Goal: Task Accomplishment & Management: Manage account settings

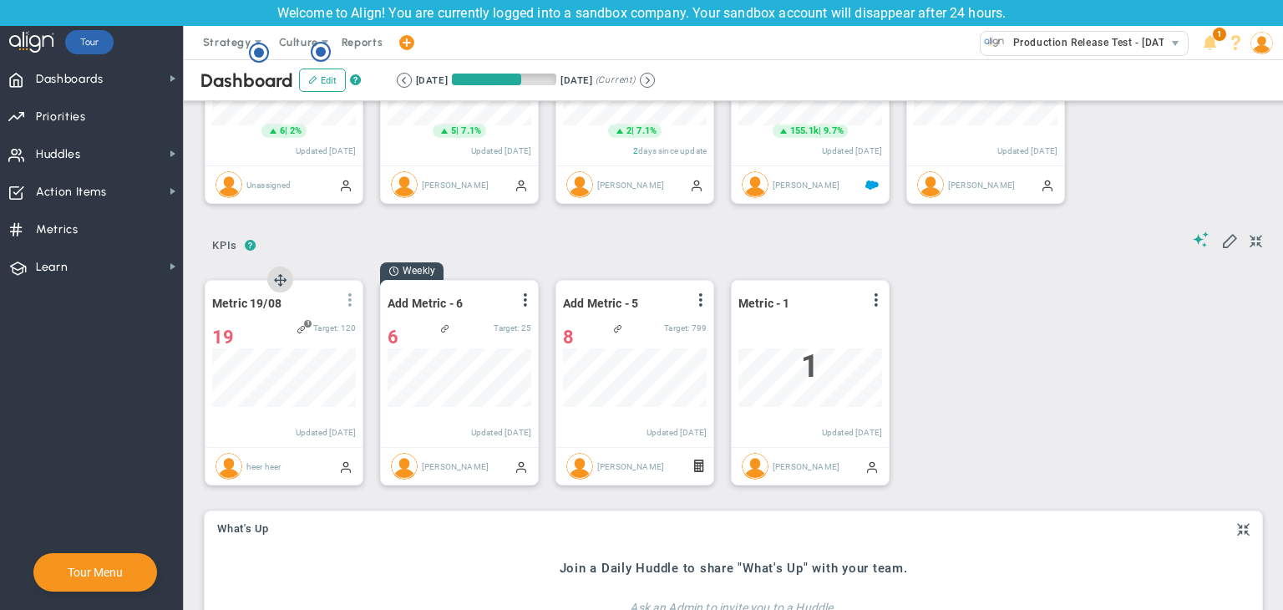
click at [353, 298] on span at bounding box center [349, 299] width 13 height 13
click at [318, 332] on li "Edit" at bounding box center [303, 333] width 119 height 21
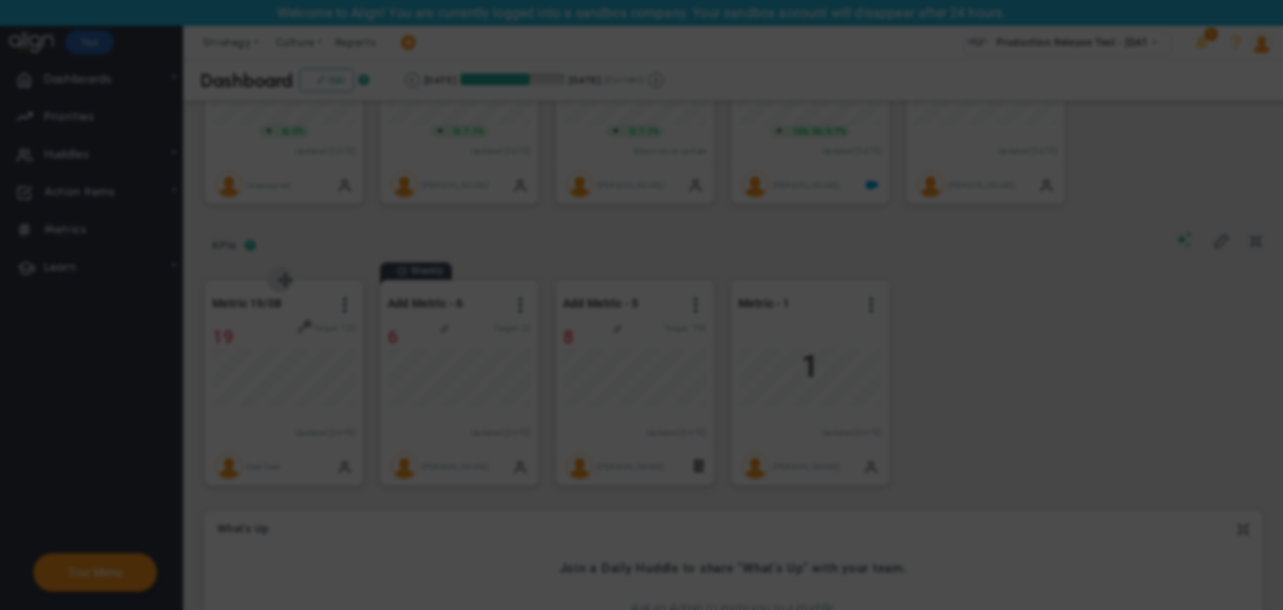
radio input "true"
checkbox input "false"
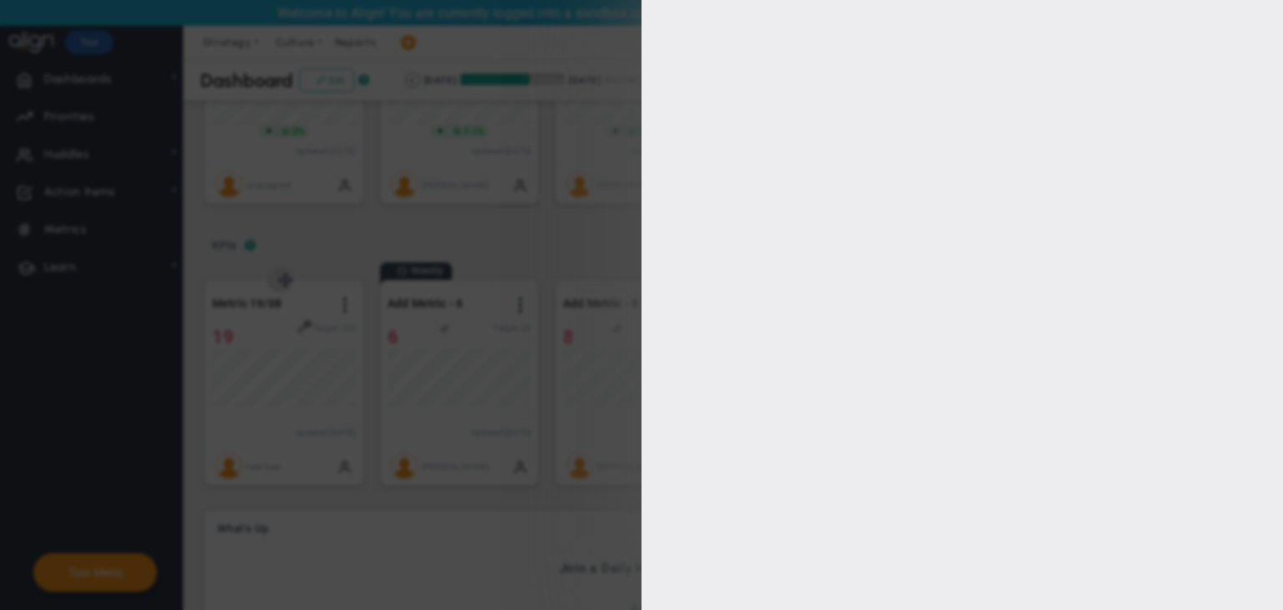
type input "1"
type input "120"
checkbox input "true"
type input "heer heer"
radio input "true"
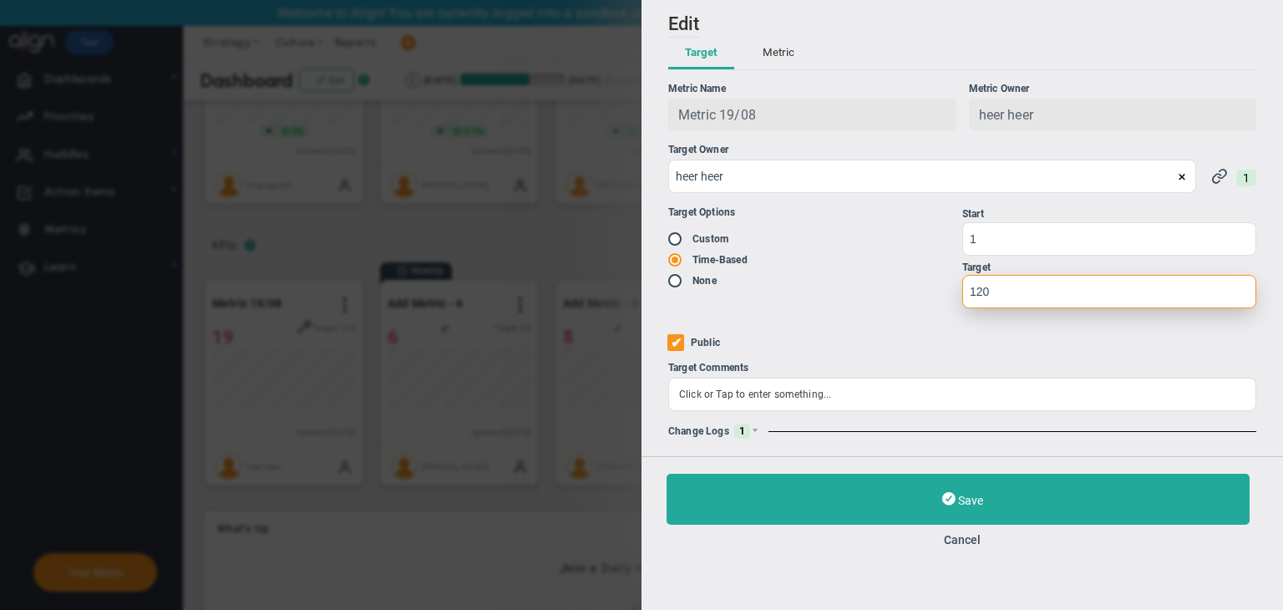
click at [1005, 300] on input "120" at bounding box center [1109, 291] width 294 height 33
type input "1"
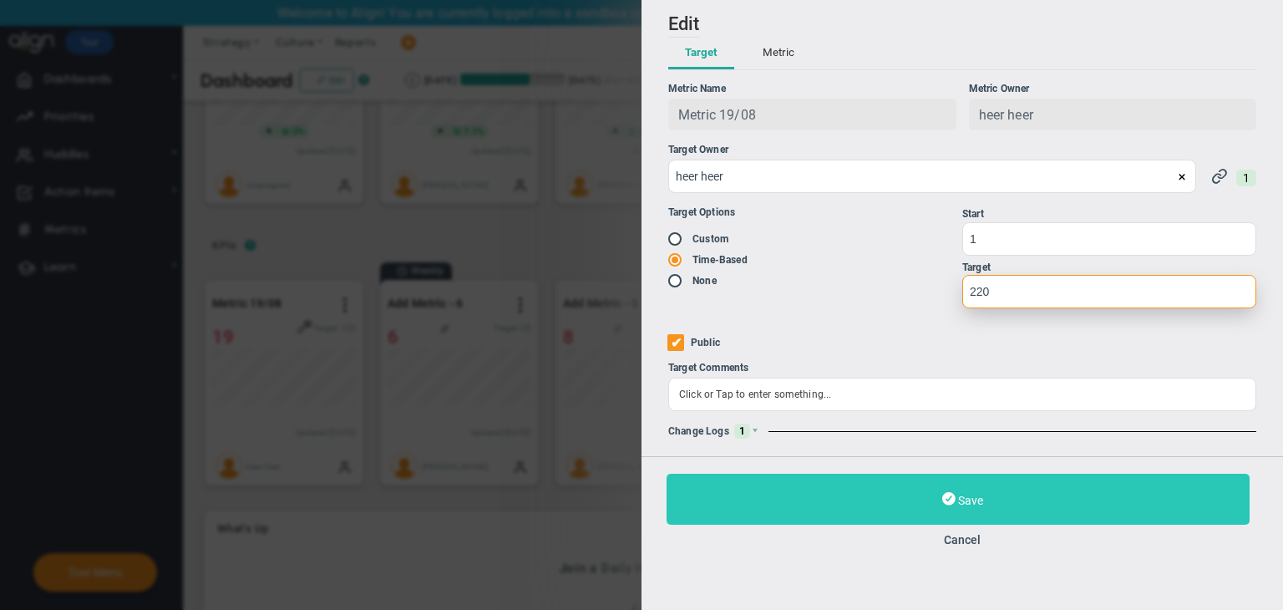
type input "220"
click at [1037, 511] on button "Save" at bounding box center [958, 499] width 583 height 51
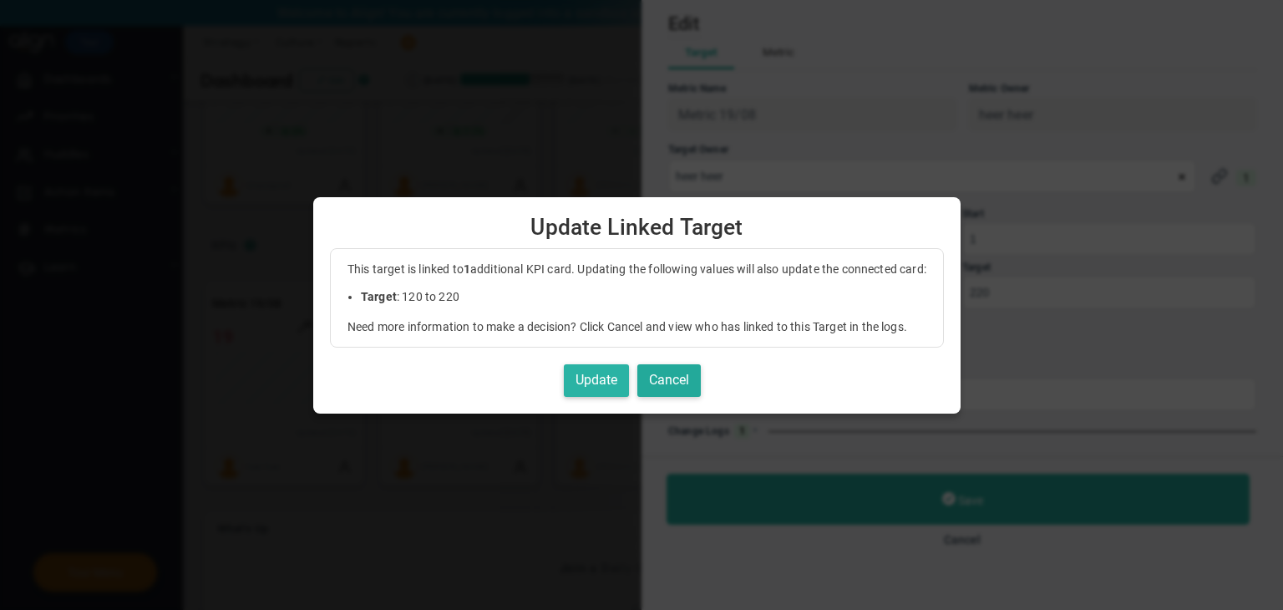
click at [621, 388] on button "Update" at bounding box center [596, 380] width 65 height 33
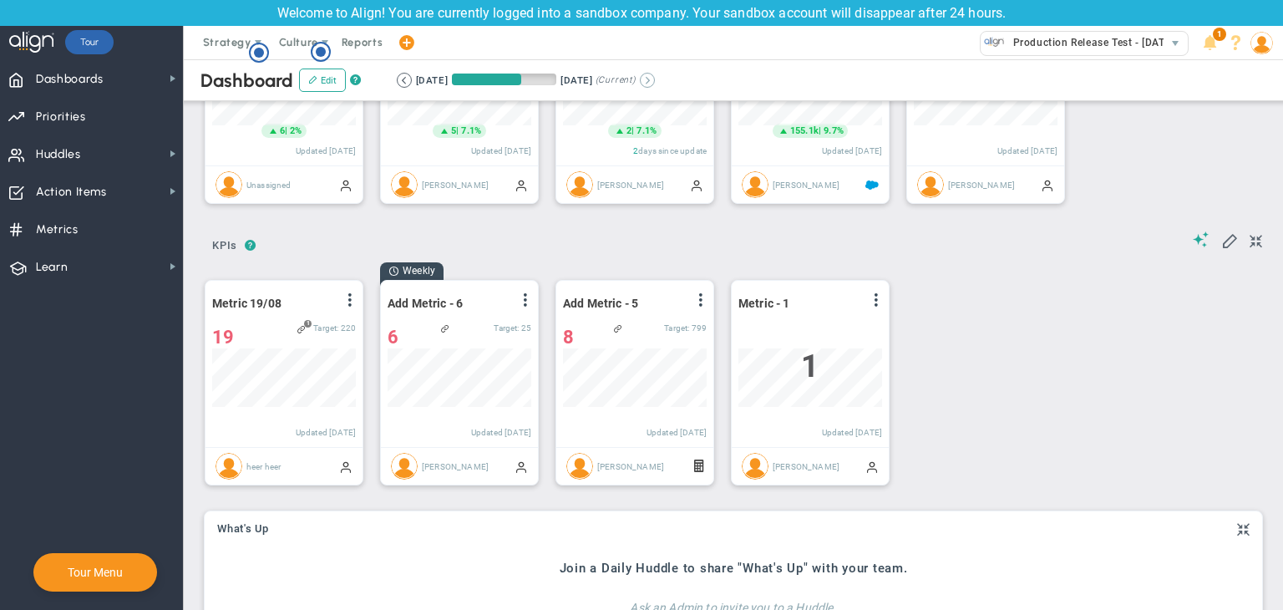
scroll to position [835304, 835219]
click at [655, 83] on button at bounding box center [647, 80] width 15 height 15
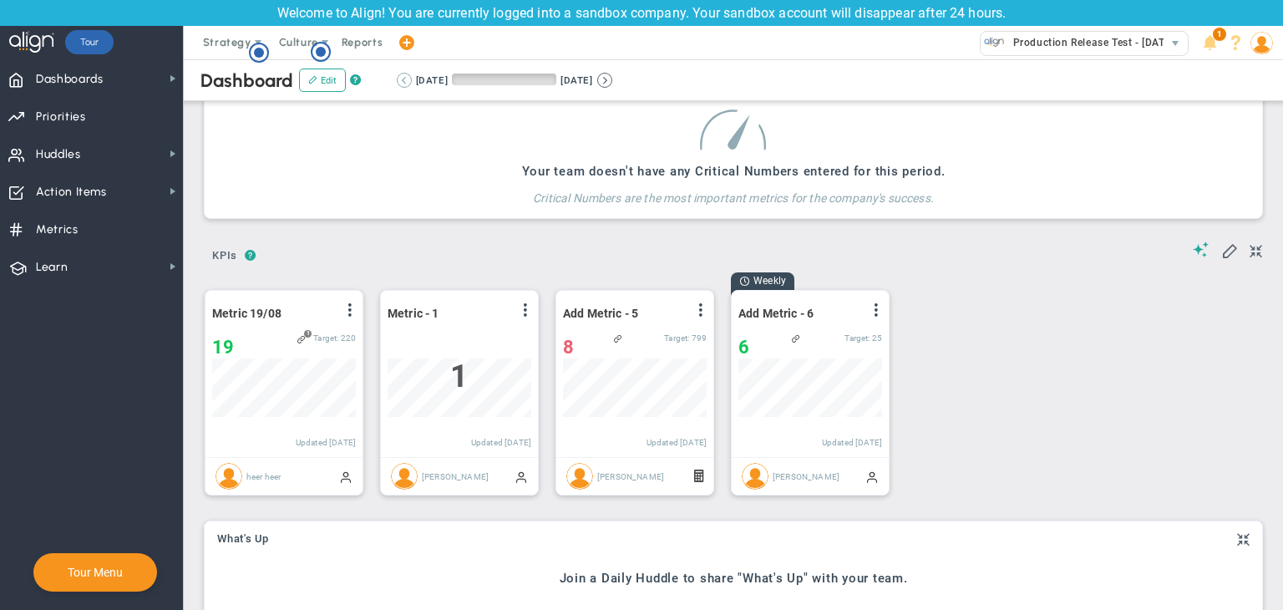
click at [404, 78] on button at bounding box center [404, 80] width 15 height 15
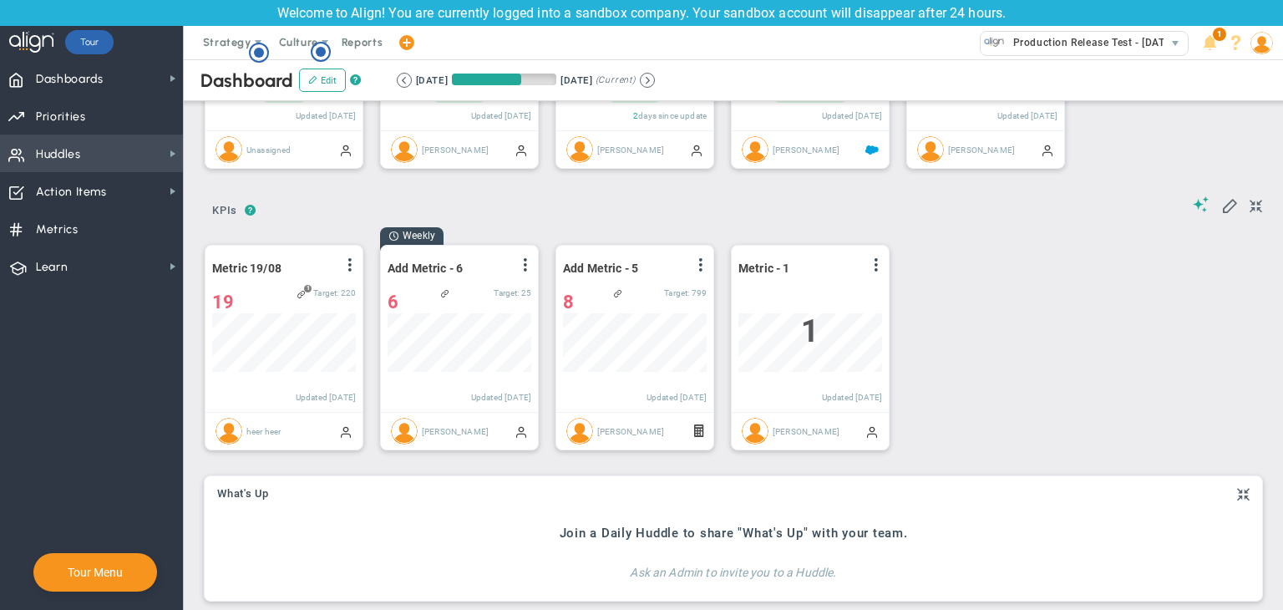
click at [58, 134] on span "Huddles Huddles" at bounding box center [91, 153] width 183 height 38
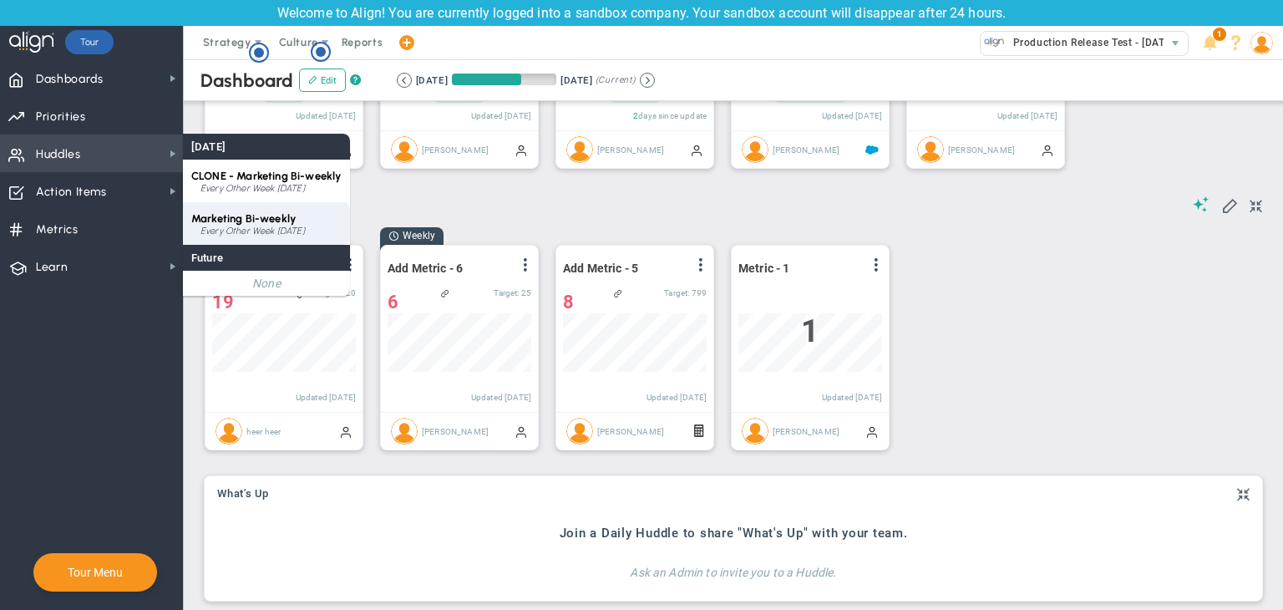
click at [254, 221] on span "Marketing Bi-weekly" at bounding box center [243, 218] width 104 height 13
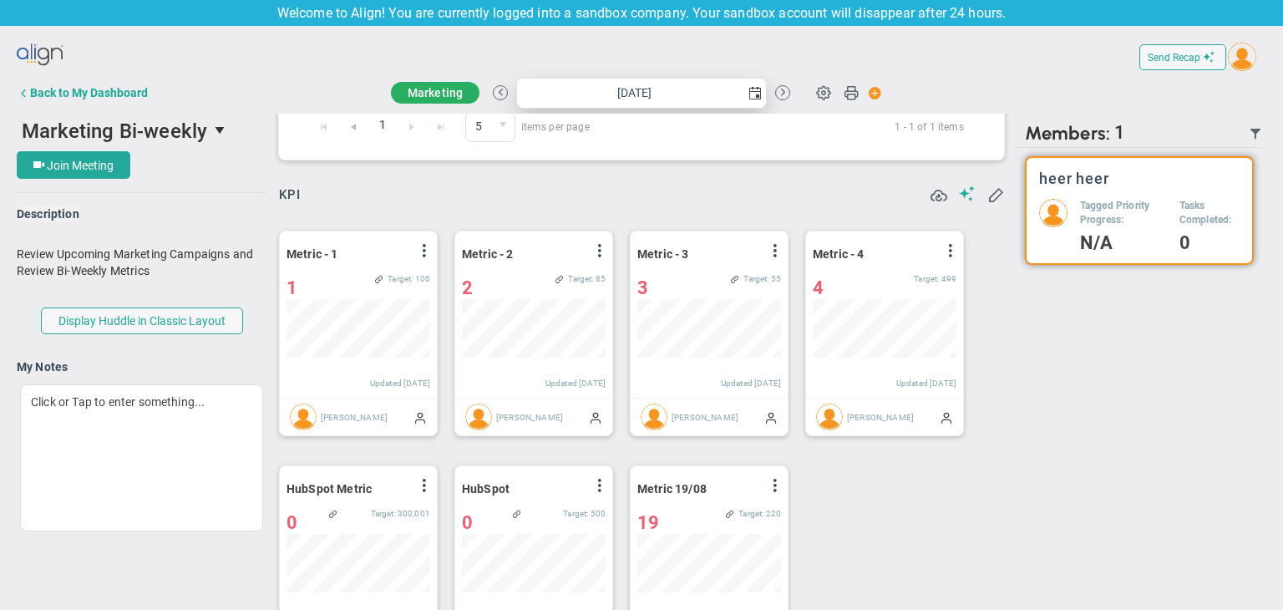
click at [752, 98] on span "select" at bounding box center [754, 93] width 13 height 13
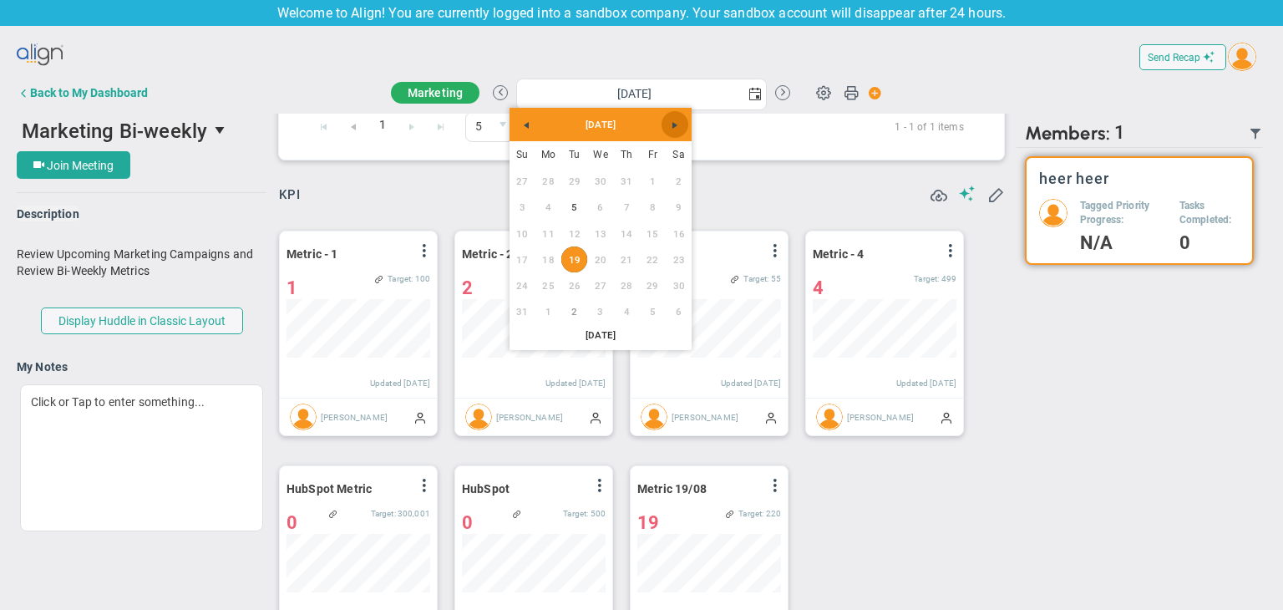
click at [668, 124] on span "Next" at bounding box center [674, 125] width 13 height 13
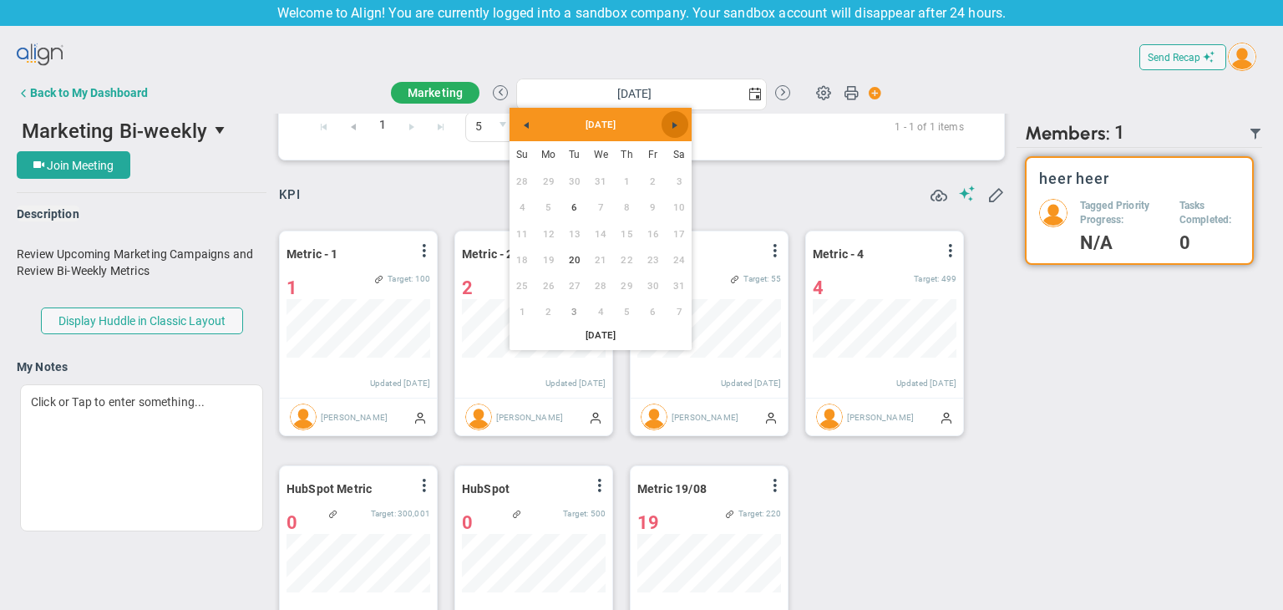
click at [668, 124] on span "Next" at bounding box center [674, 125] width 13 height 13
click at [574, 229] on link "17" at bounding box center [574, 234] width 26 height 26
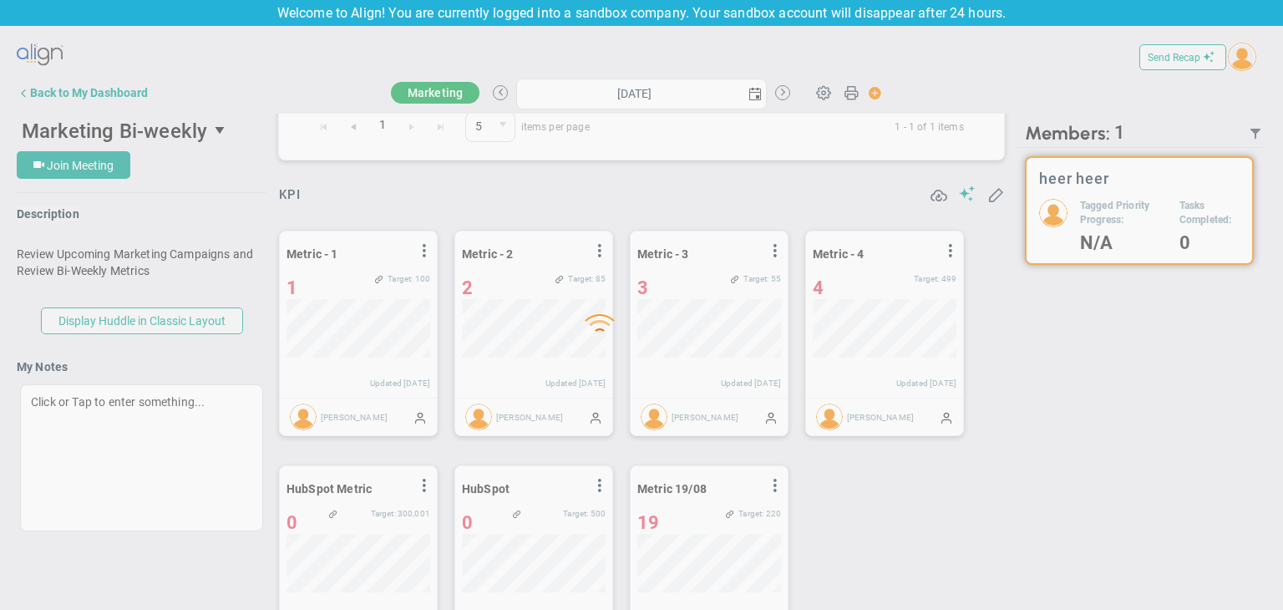
type input "[DATE]"
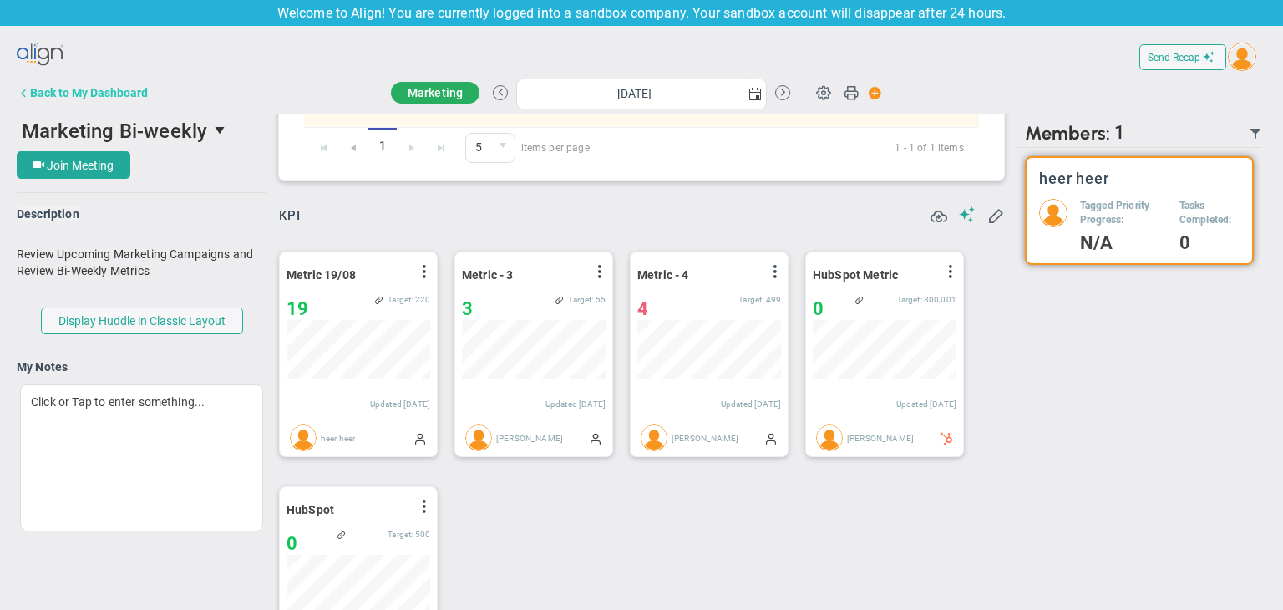
click at [119, 88] on div "Back to My Dashboard" at bounding box center [89, 92] width 118 height 13
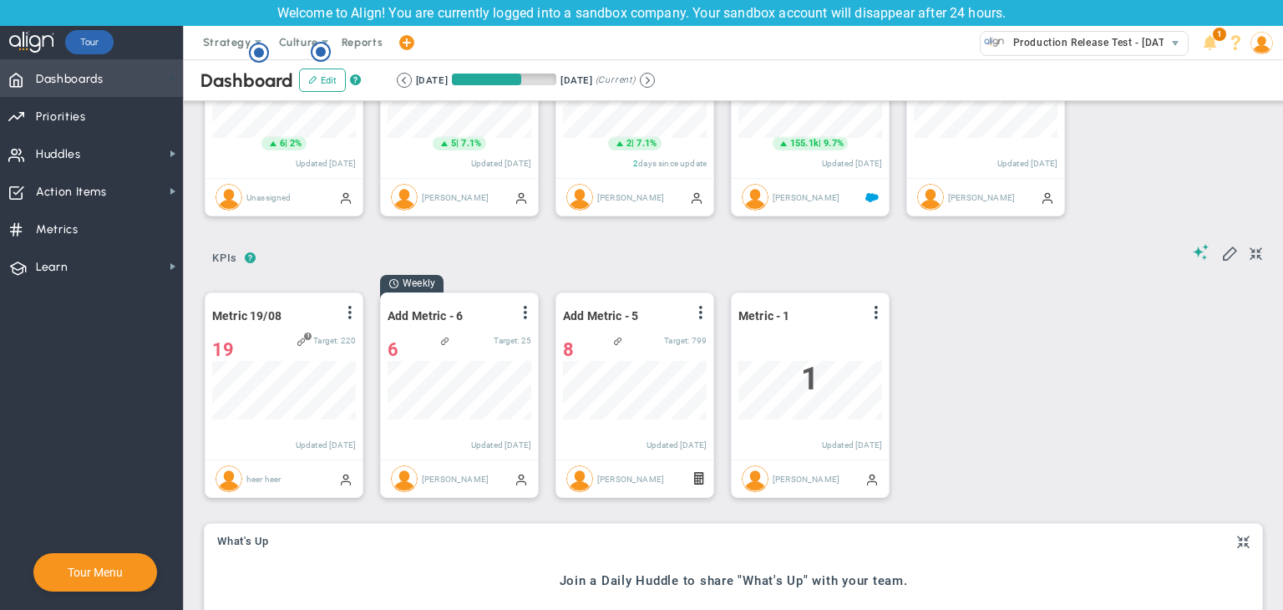
click at [173, 81] on span at bounding box center [172, 78] width 13 height 13
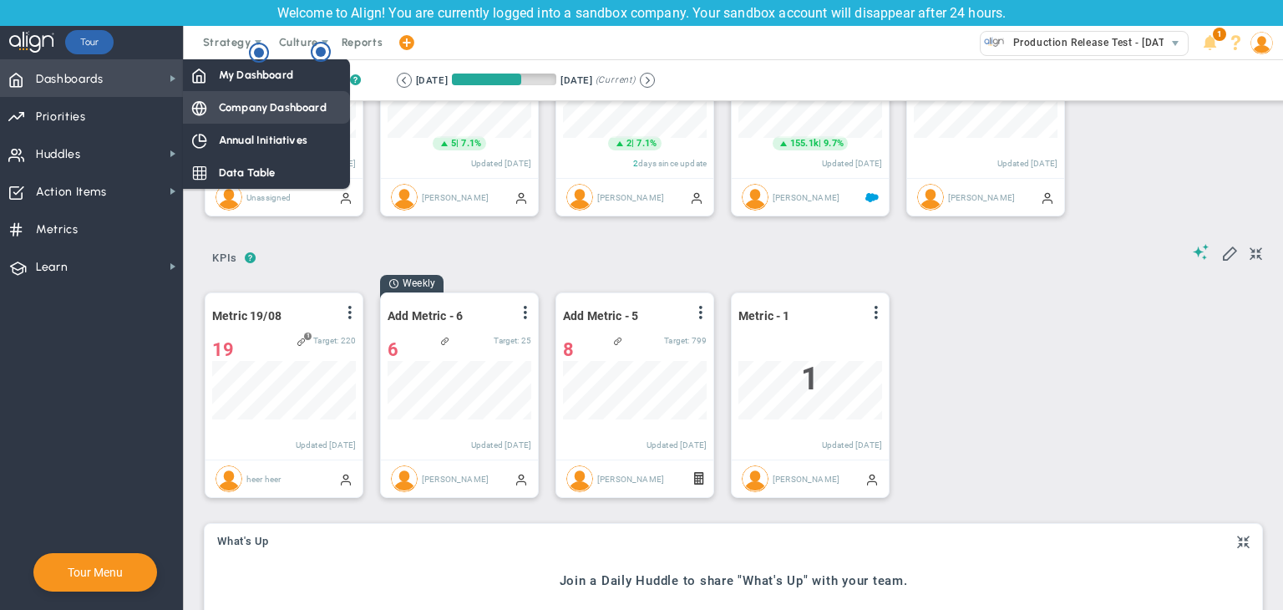
click at [251, 104] on span "Company Dashboard" at bounding box center [273, 107] width 108 height 16
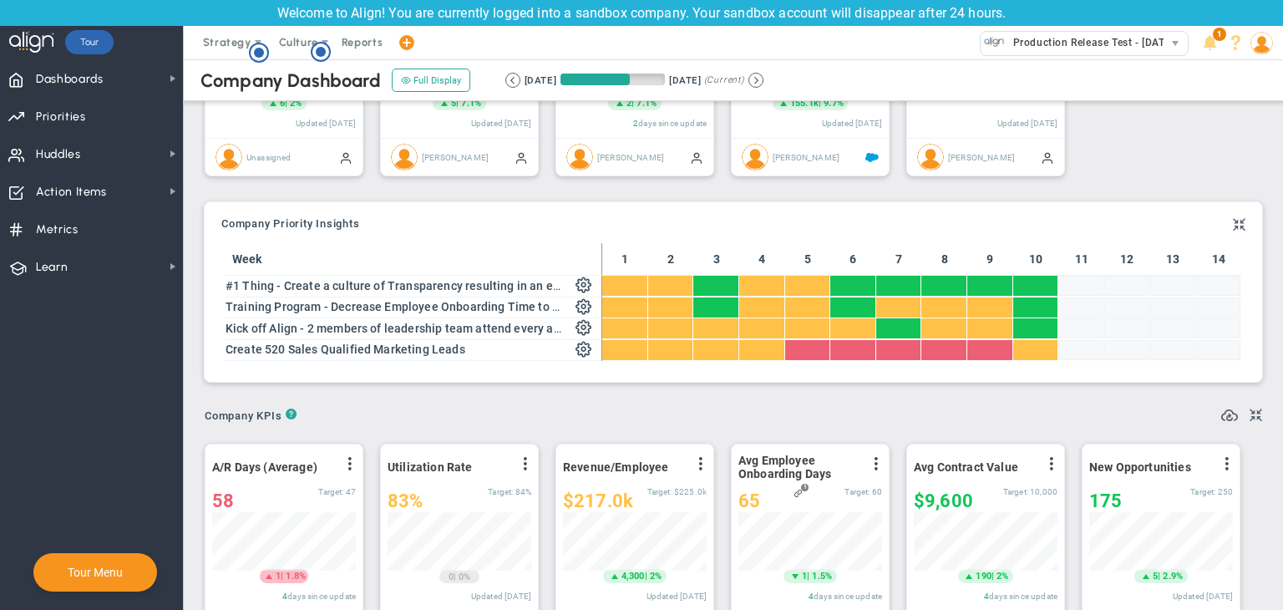
click at [1256, 52] on img at bounding box center [1262, 43] width 23 height 23
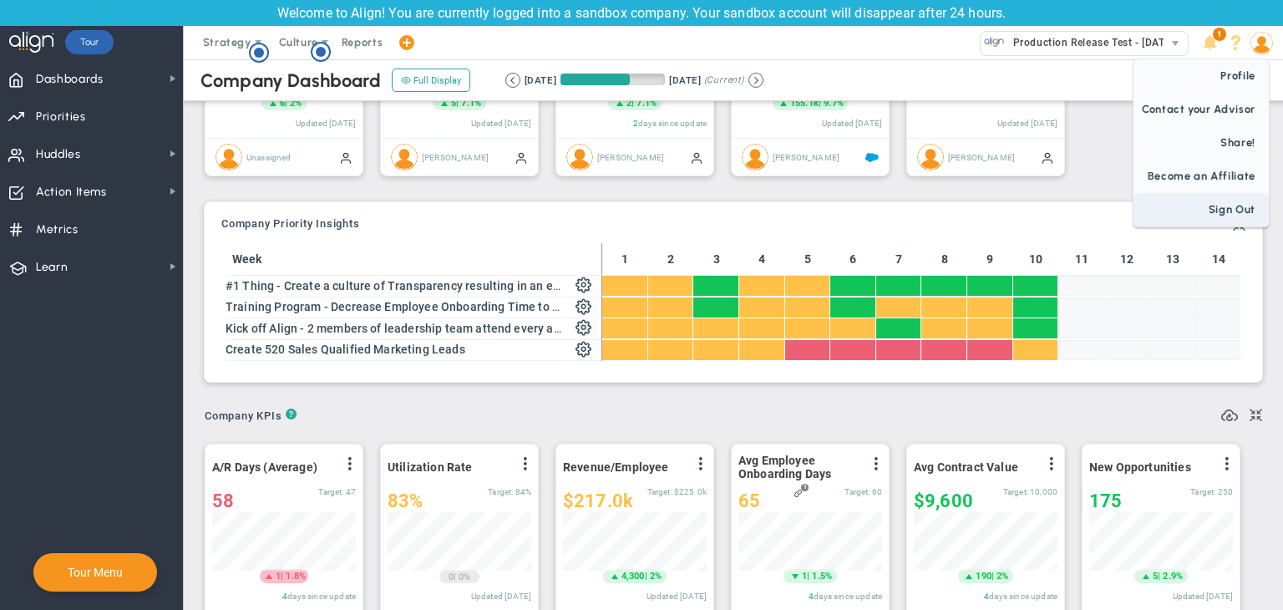
click at [1216, 215] on span "Sign Out" at bounding box center [1201, 209] width 135 height 33
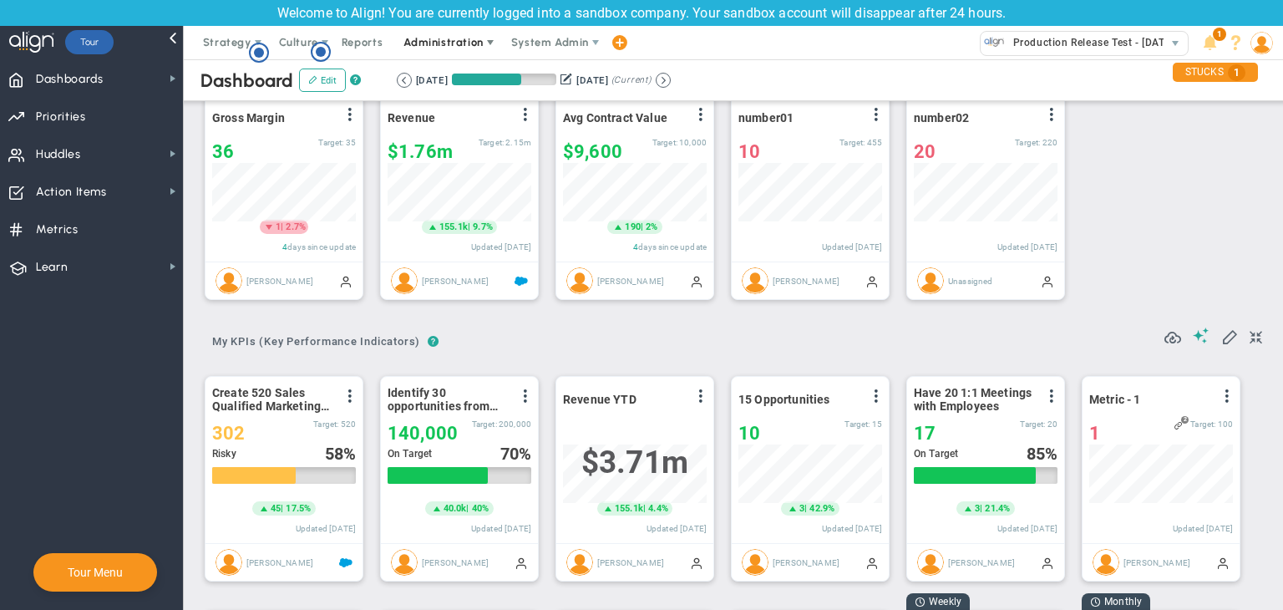
click at [438, 34] on span "Administration" at bounding box center [444, 42] width 107 height 33
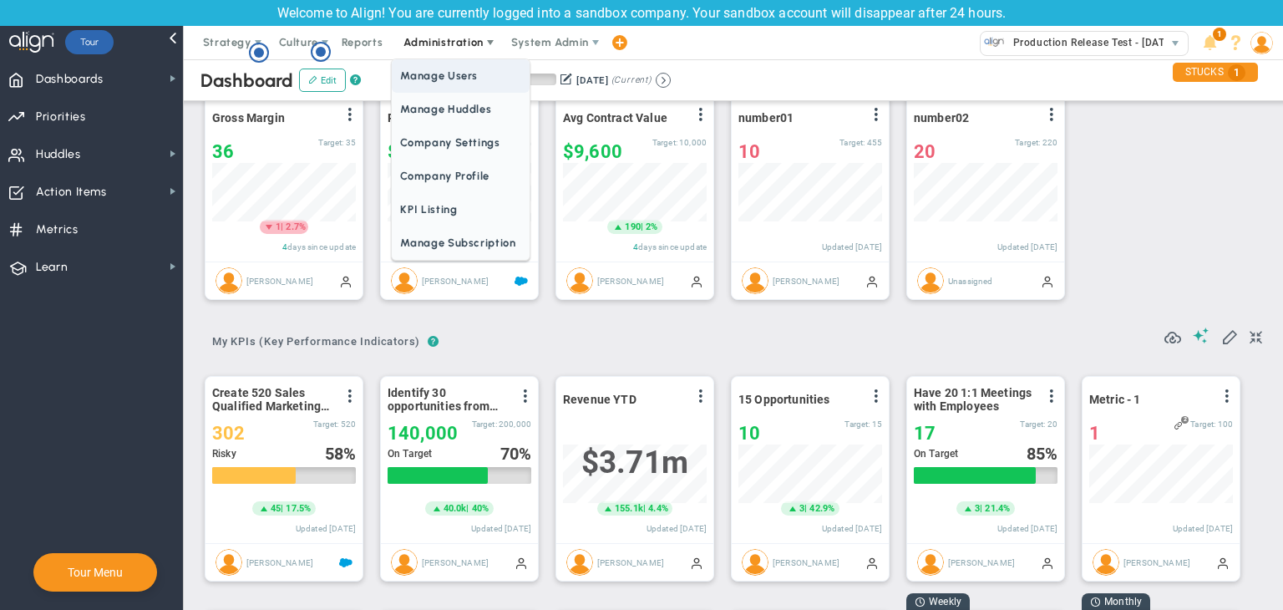
click at [459, 88] on span "Manage Users" at bounding box center [460, 75] width 137 height 33
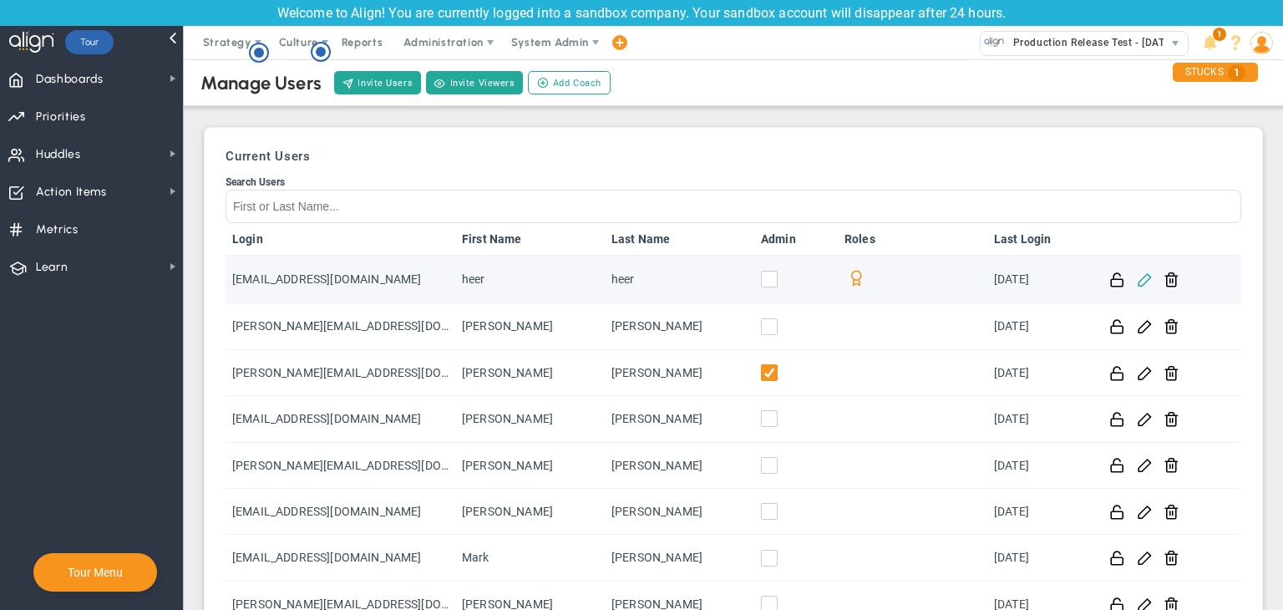
click at [1137, 276] on span at bounding box center [1145, 279] width 16 height 16
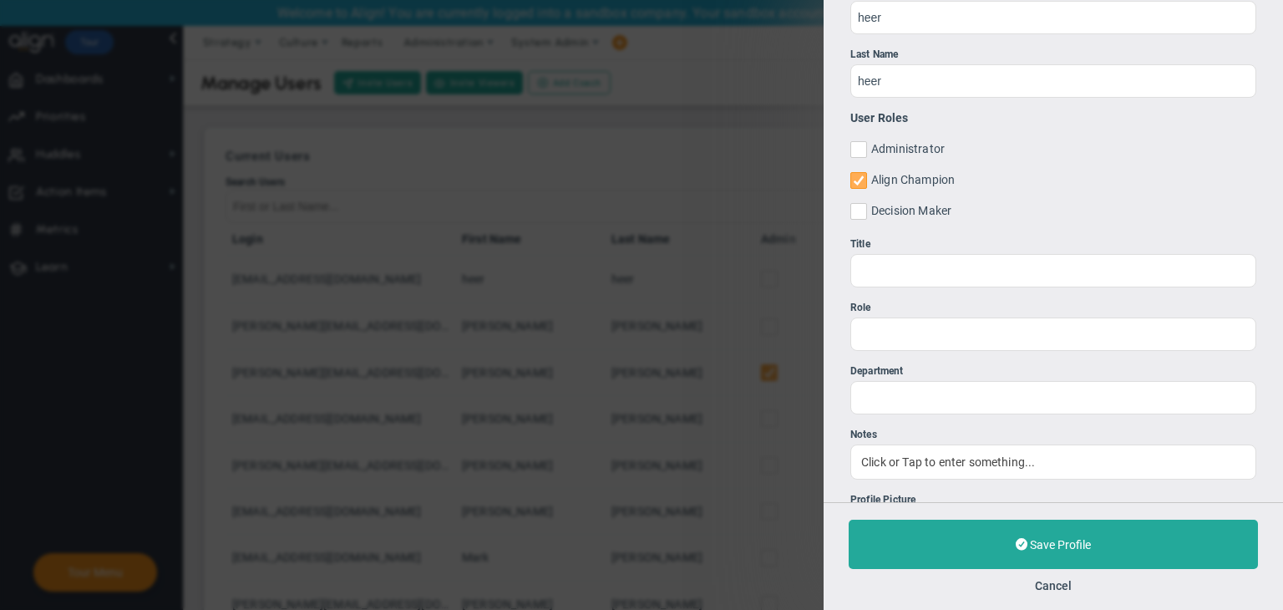
click at [863, 190] on input "Align Champion" at bounding box center [860, 183] width 11 height 17
checkbox input "false"
click at [867, 214] on span at bounding box center [858, 211] width 17 height 17
click at [865, 214] on input "Decision Maker" at bounding box center [860, 214] width 11 height 17
checkbox input "true"
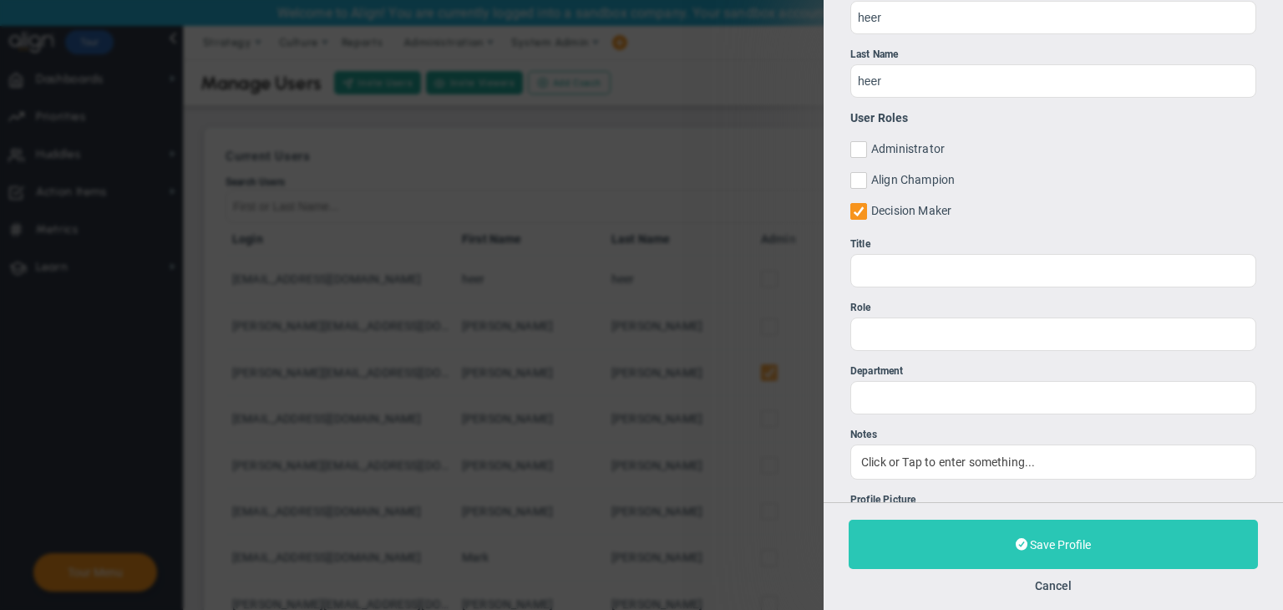
click at [1093, 539] on button "Save Profile" at bounding box center [1053, 544] width 409 height 49
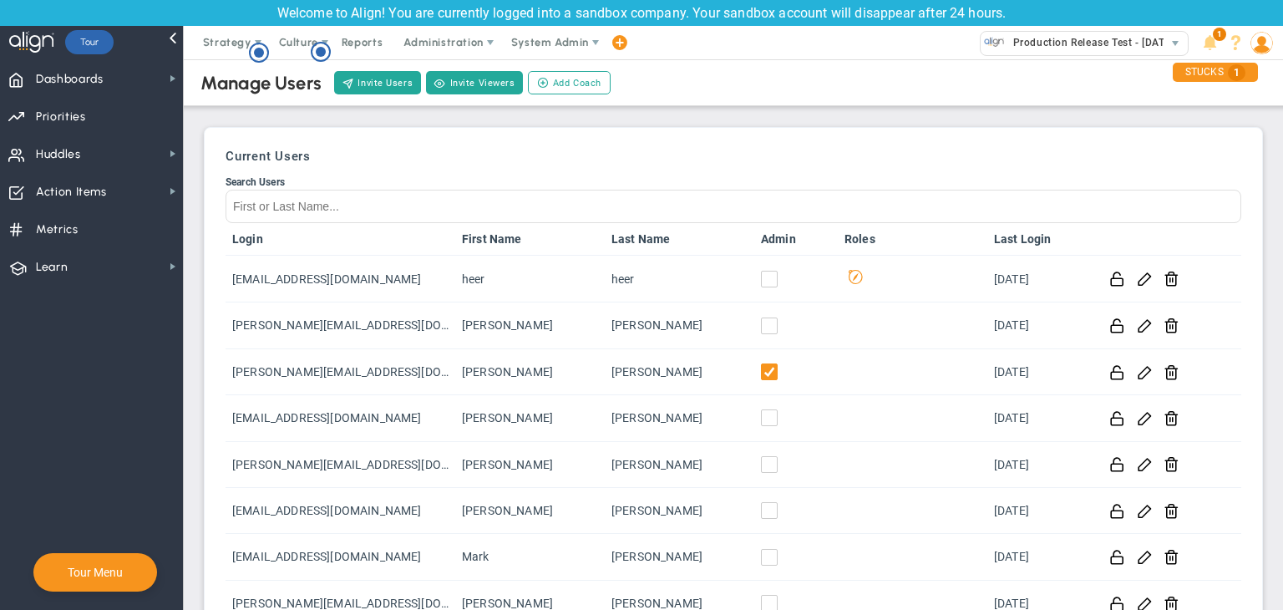
click at [1266, 50] on img at bounding box center [1262, 43] width 23 height 23
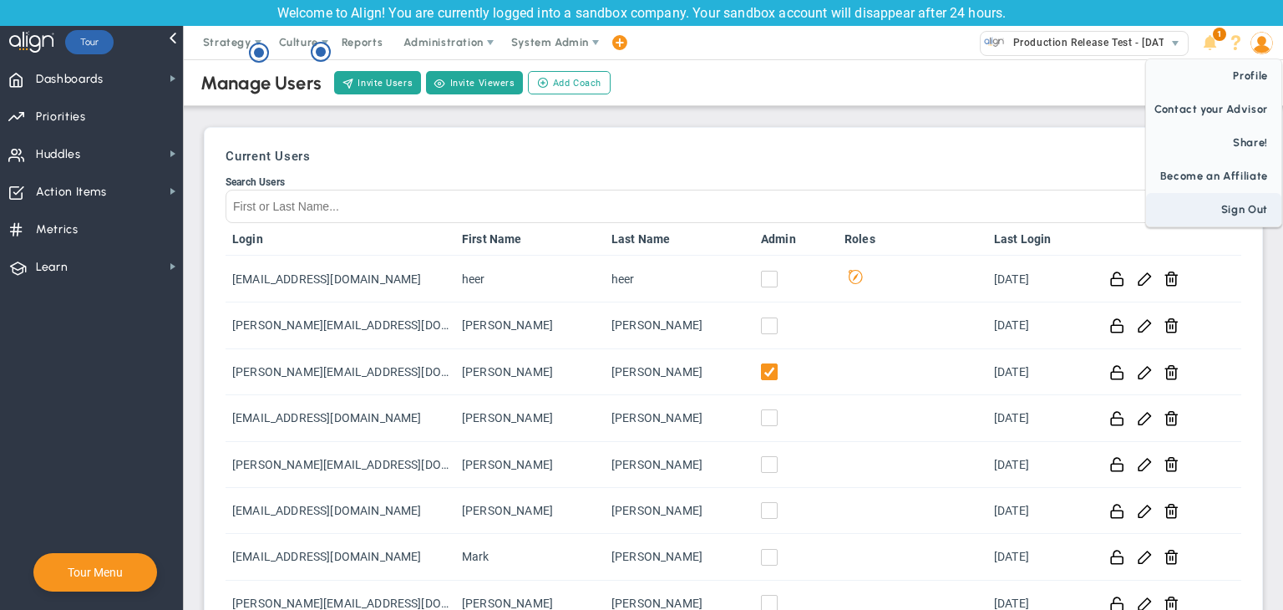
click at [1248, 215] on span "Sign Out" at bounding box center [1213, 209] width 135 height 33
